Goal: Task Accomplishment & Management: Complete application form

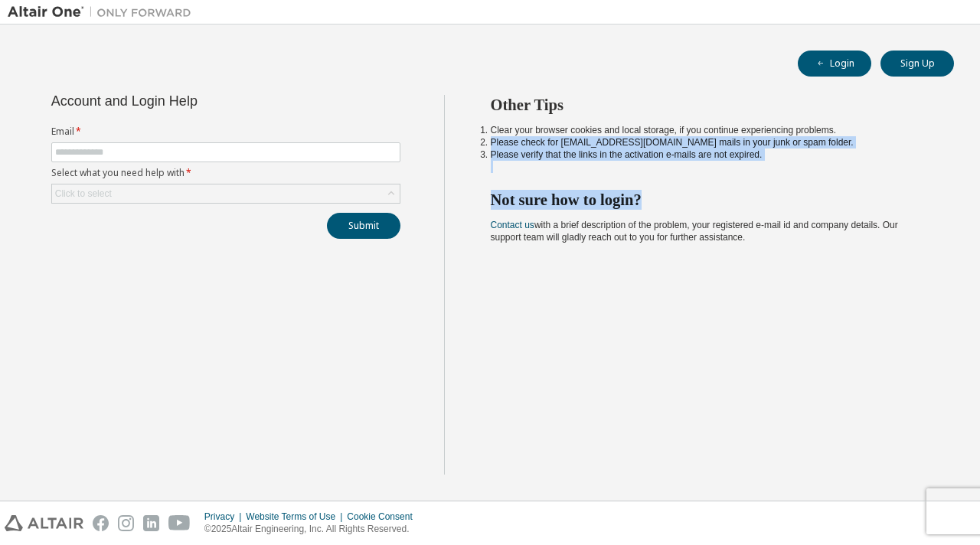
drag, startPoint x: 486, startPoint y: 137, endPoint x: 742, endPoint y: 193, distance: 261.6
click at [742, 193] on div "Other Tips Clear your browser cookies and local storage, if you continue experi…" at bounding box center [708, 285] width 529 height 380
click at [742, 193] on h2 "Not sure how to login?" at bounding box center [709, 200] width 436 height 20
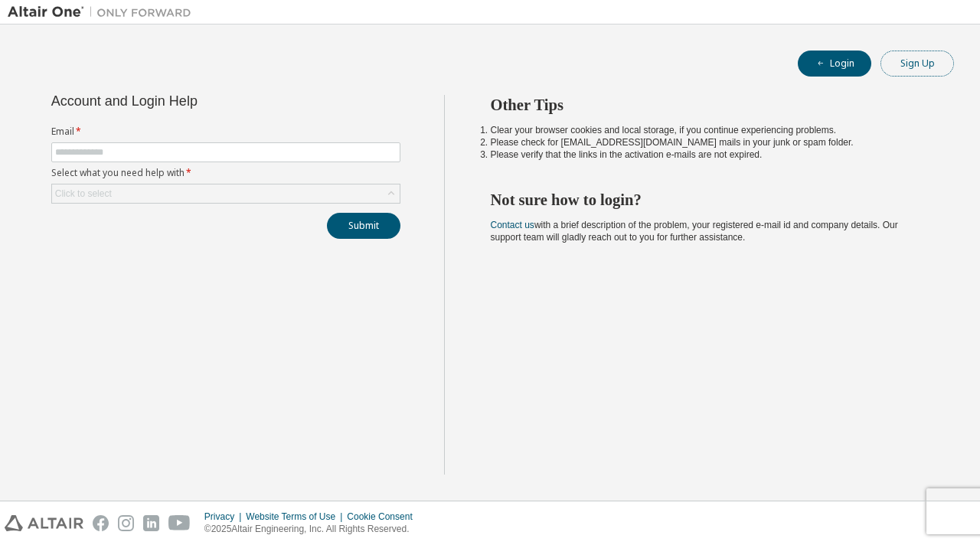
click at [911, 64] on button "Sign Up" at bounding box center [916, 64] width 73 height 26
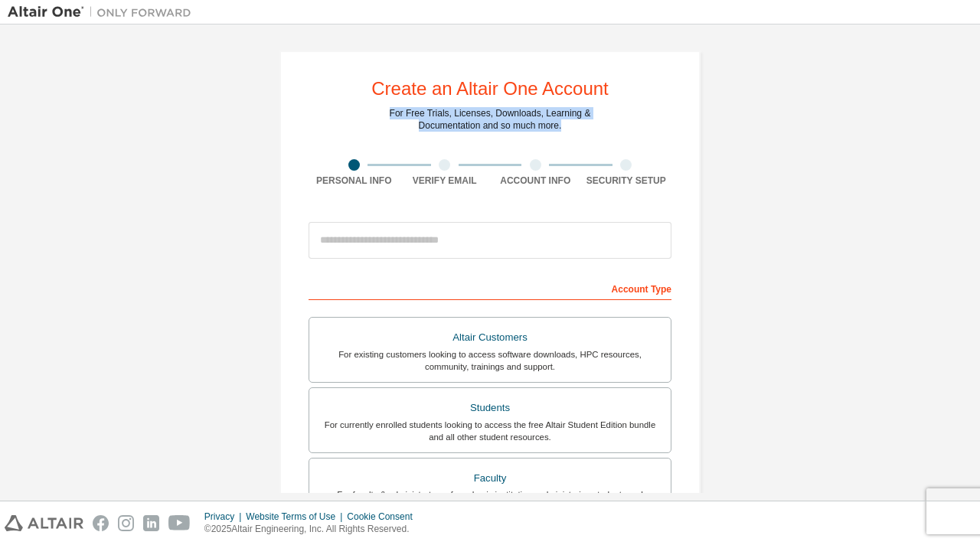
drag, startPoint x: 363, startPoint y: 110, endPoint x: 610, endPoint y: 137, distance: 248.6
click at [610, 137] on div "Create an Altair One Account For Free Trials, Licenses, Downloads, Learning & D…" at bounding box center [489, 438] width 421 height 774
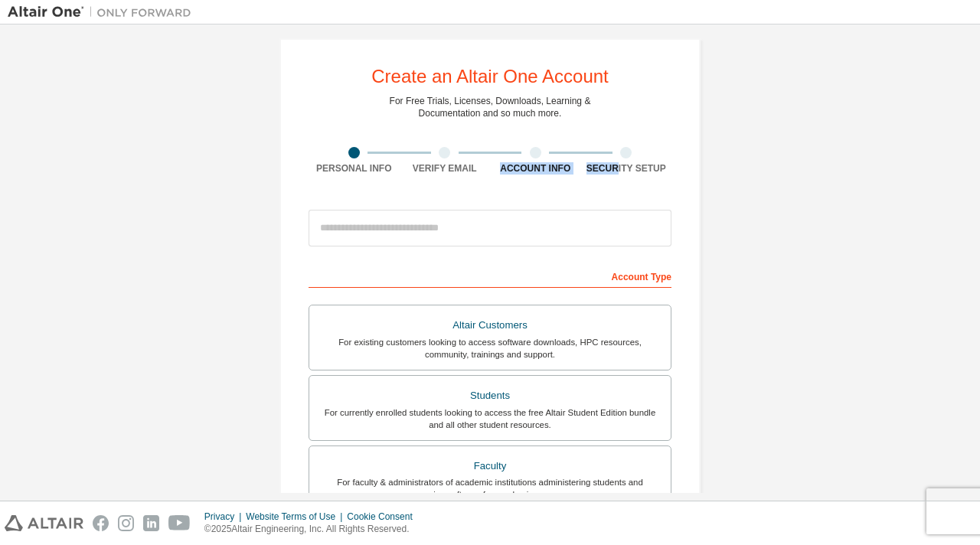
drag, startPoint x: 502, startPoint y: 160, endPoint x: 611, endPoint y: 172, distance: 110.1
click at [611, 172] on div "Personal Info Verify Email Account Info Security Setup" at bounding box center [489, 161] width 363 height 28
click at [611, 172] on div "Security Setup" at bounding box center [626, 168] width 91 height 12
drag, startPoint x: 588, startPoint y: 171, endPoint x: 705, endPoint y: 174, distance: 116.4
click at [705, 174] on div "Create an Altair One Account For Free Trials, Licenses, Downloads, Learning & D…" at bounding box center [490, 425] width 458 height 810
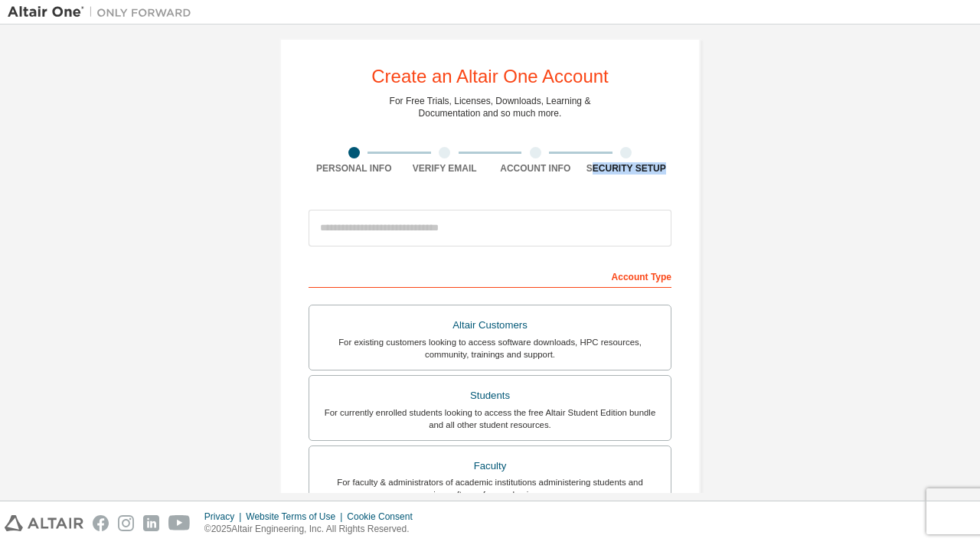
click at [694, 176] on div "Create an Altair One Account For Free Trials, Licenses, Downloads, Learning & D…" at bounding box center [489, 425] width 421 height 774
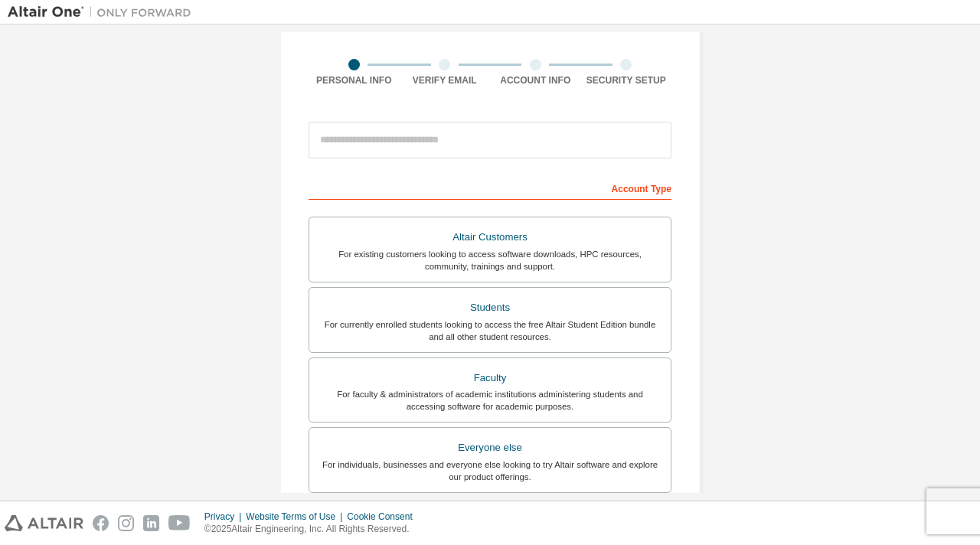
scroll to position [73, 0]
